Goal: Book appointment/travel/reservation

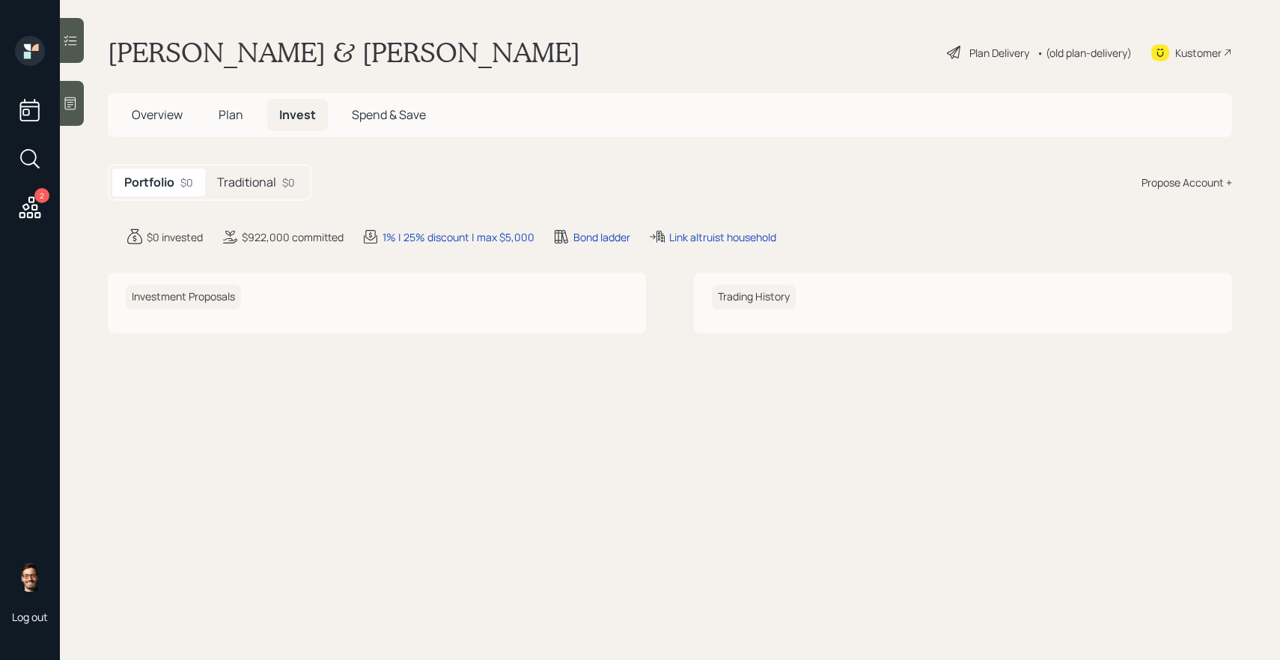
click at [225, 111] on span "Plan" at bounding box center [231, 114] width 25 height 16
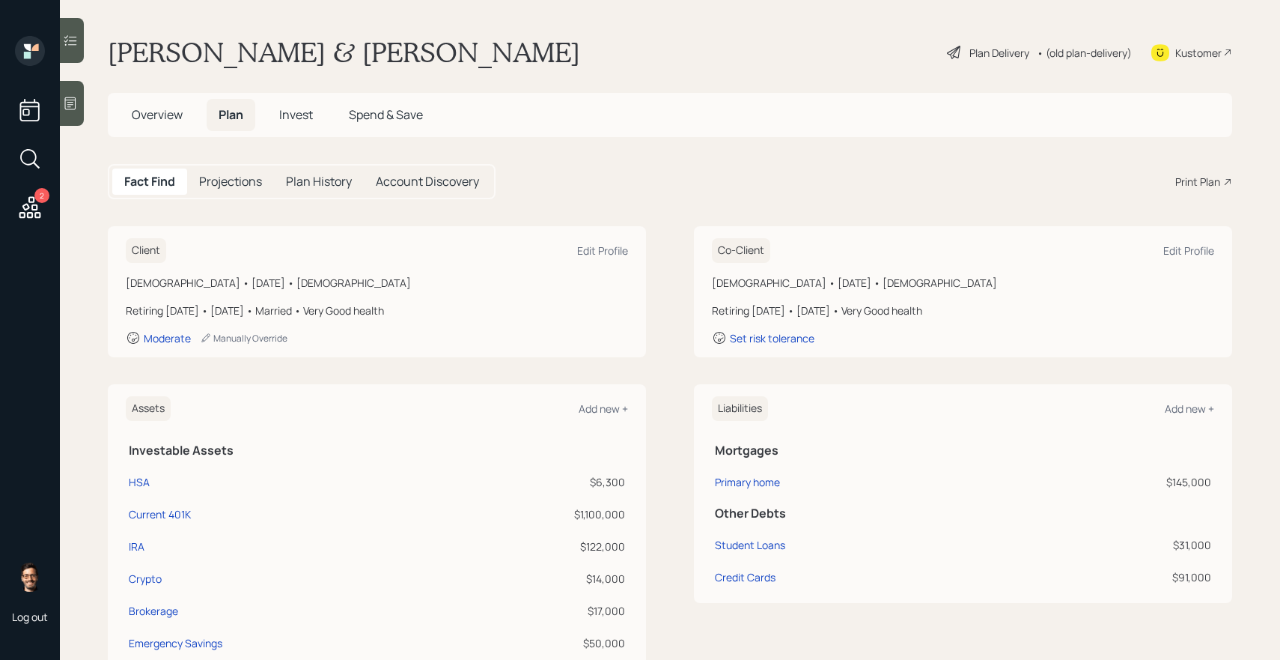
click at [177, 115] on span "Overview" at bounding box center [157, 114] width 51 height 16
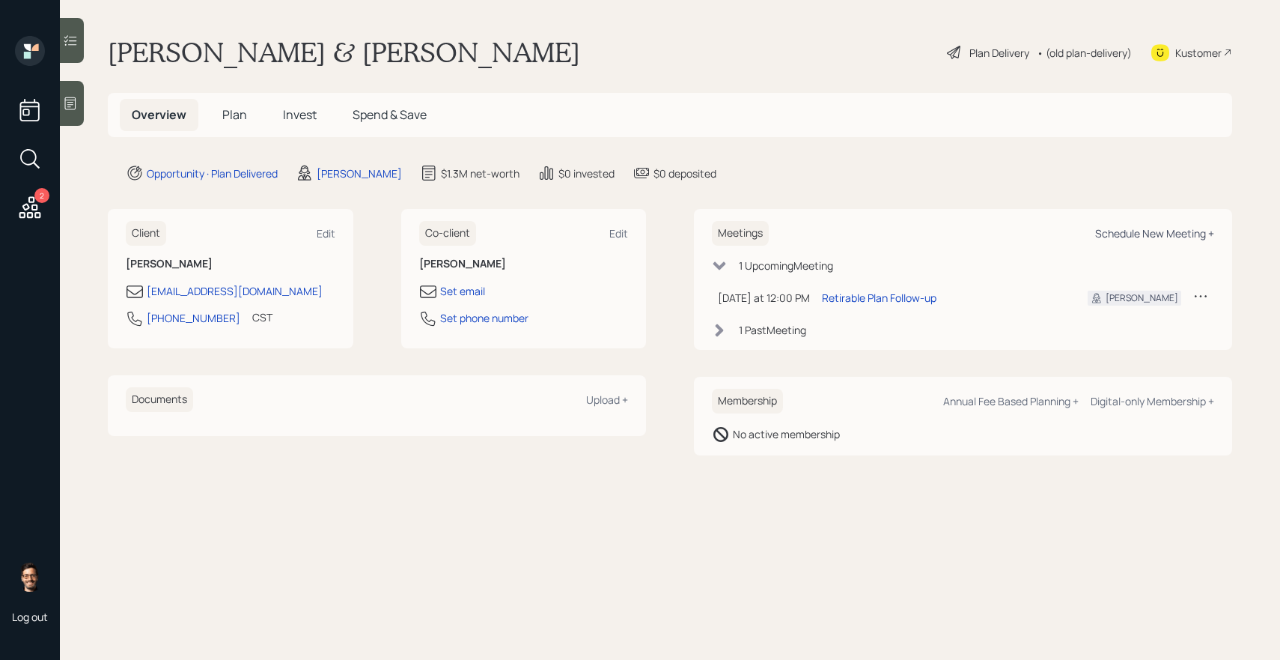
click at [1152, 234] on div "Schedule New Meeting +" at bounding box center [1154, 233] width 119 height 14
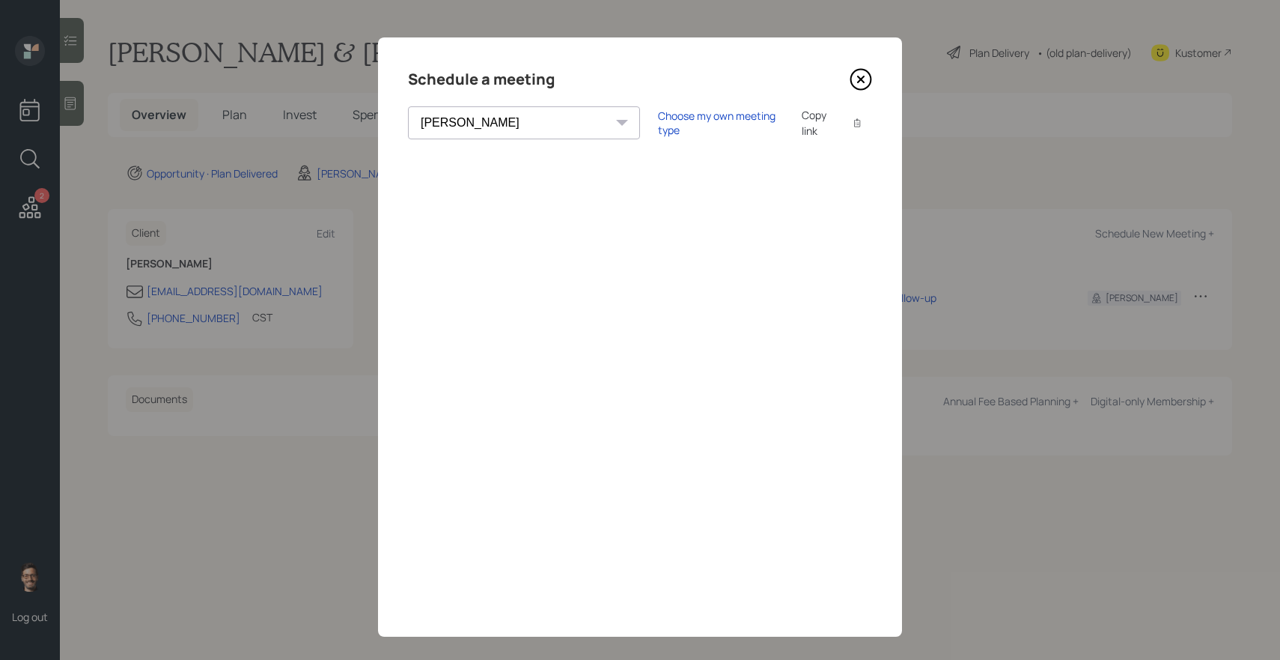
click at [506, 121] on select "Theresa Spinello Matthew Burke Aleksandra Szegda Eitan Bar-David Ian Yamey Trev…" at bounding box center [524, 122] width 232 height 33
select select "round-robin"
click at [658, 121] on div "Choose my own meeting type" at bounding box center [721, 123] width 126 height 28
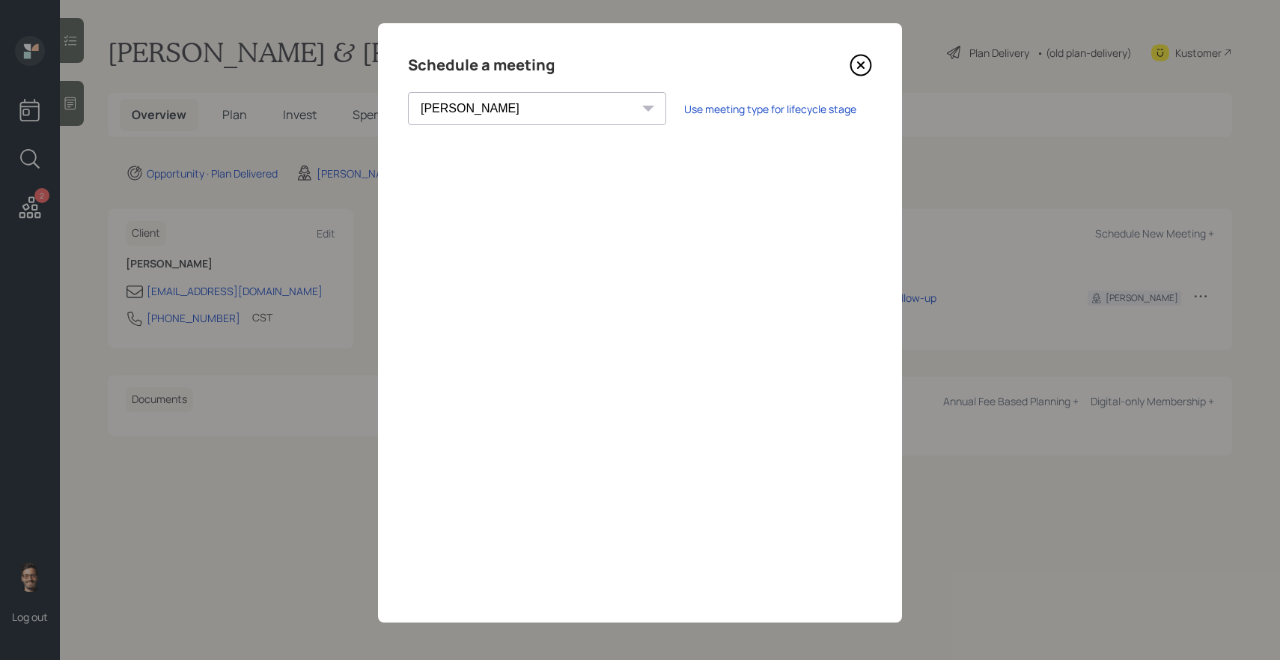
click at [522, 105] on select "Theresa Spinello Matthew Burke Aleksandra Szegda Eitan Bar-David Ian Yamey Trev…" at bounding box center [537, 108] width 258 height 33
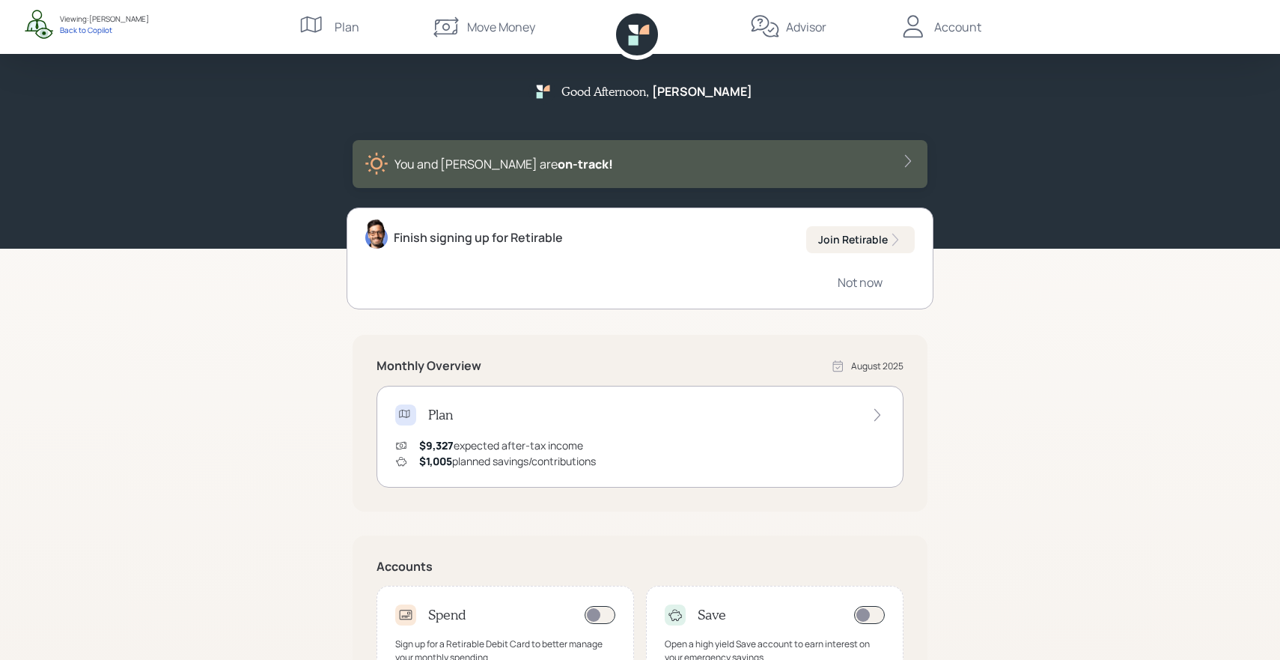
click at [808, 28] on div "Advisor" at bounding box center [806, 27] width 40 height 18
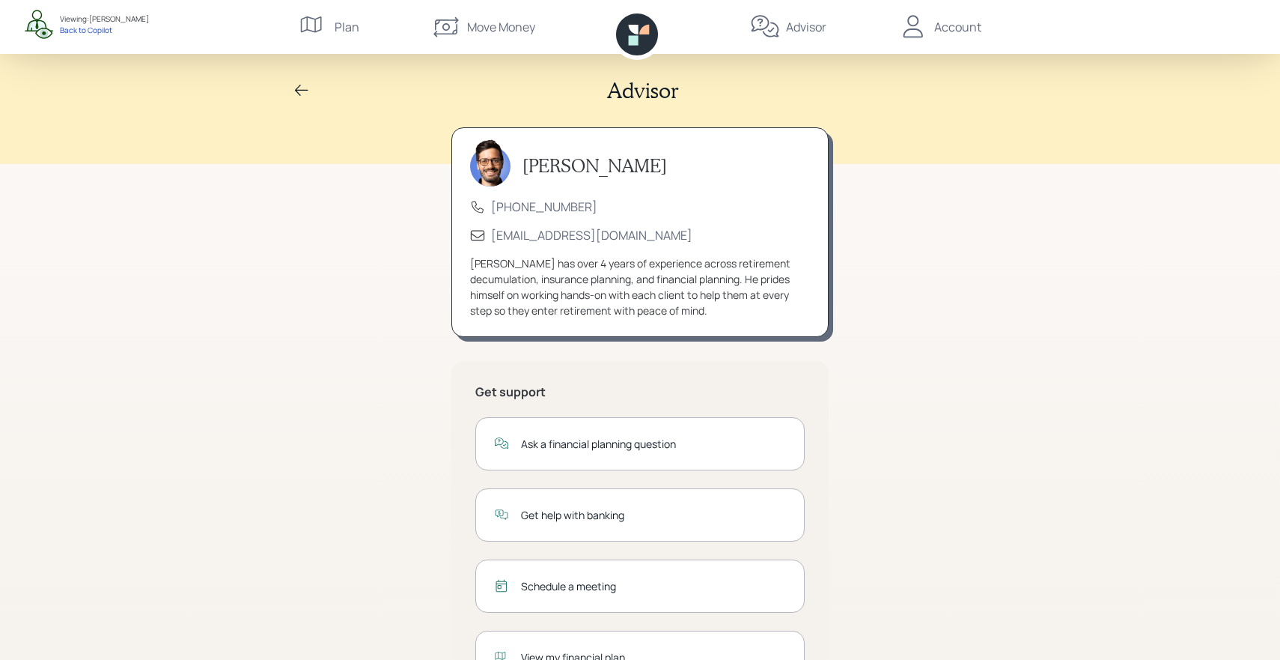
scroll to position [72, 0]
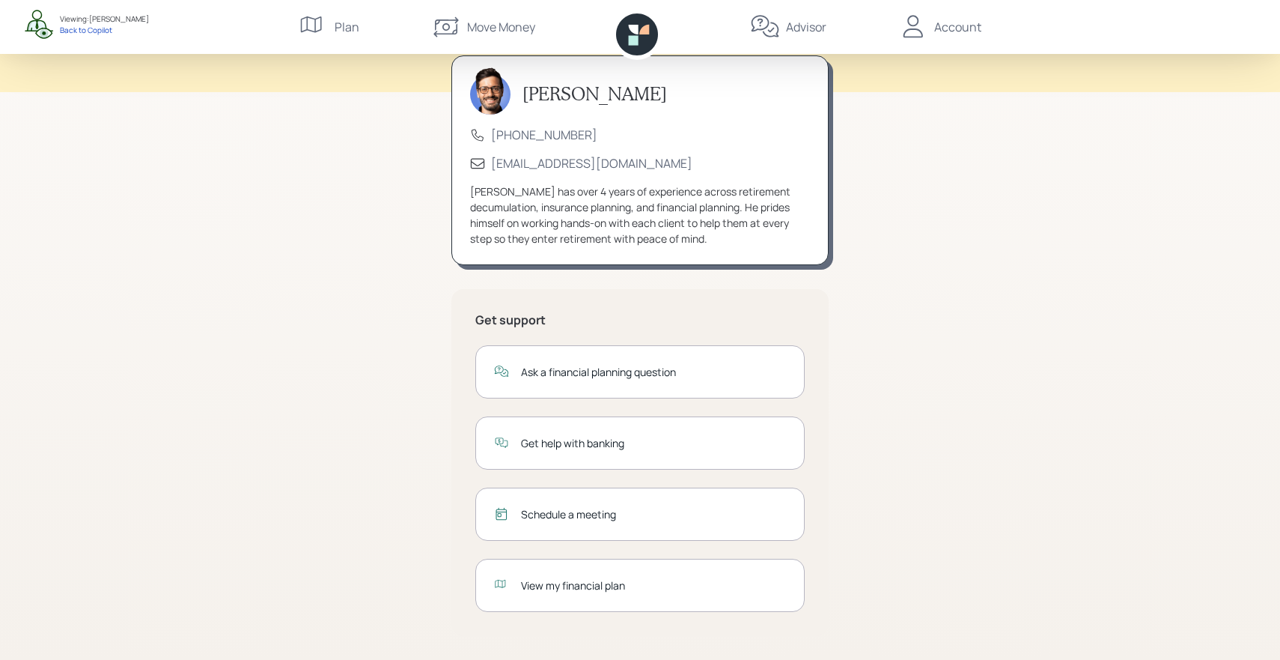
click at [588, 507] on div "Schedule a meeting" at bounding box center [653, 514] width 265 height 16
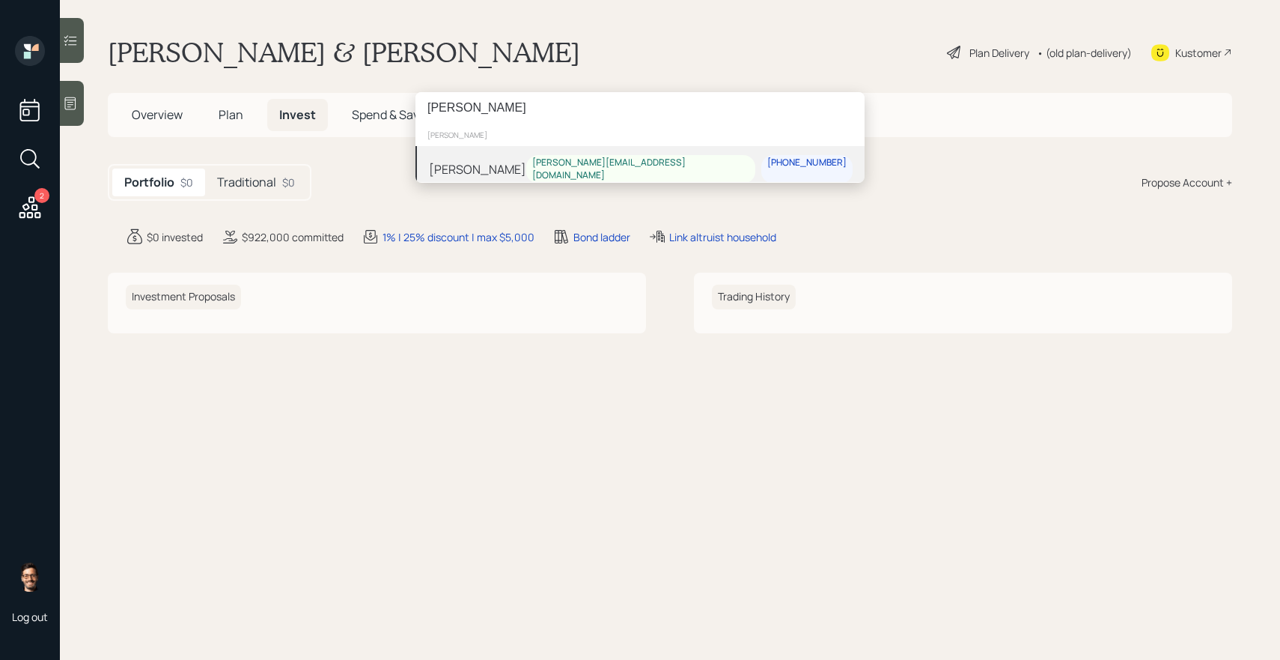
type input "[PERSON_NAME]"
